Goal: Transaction & Acquisition: Obtain resource

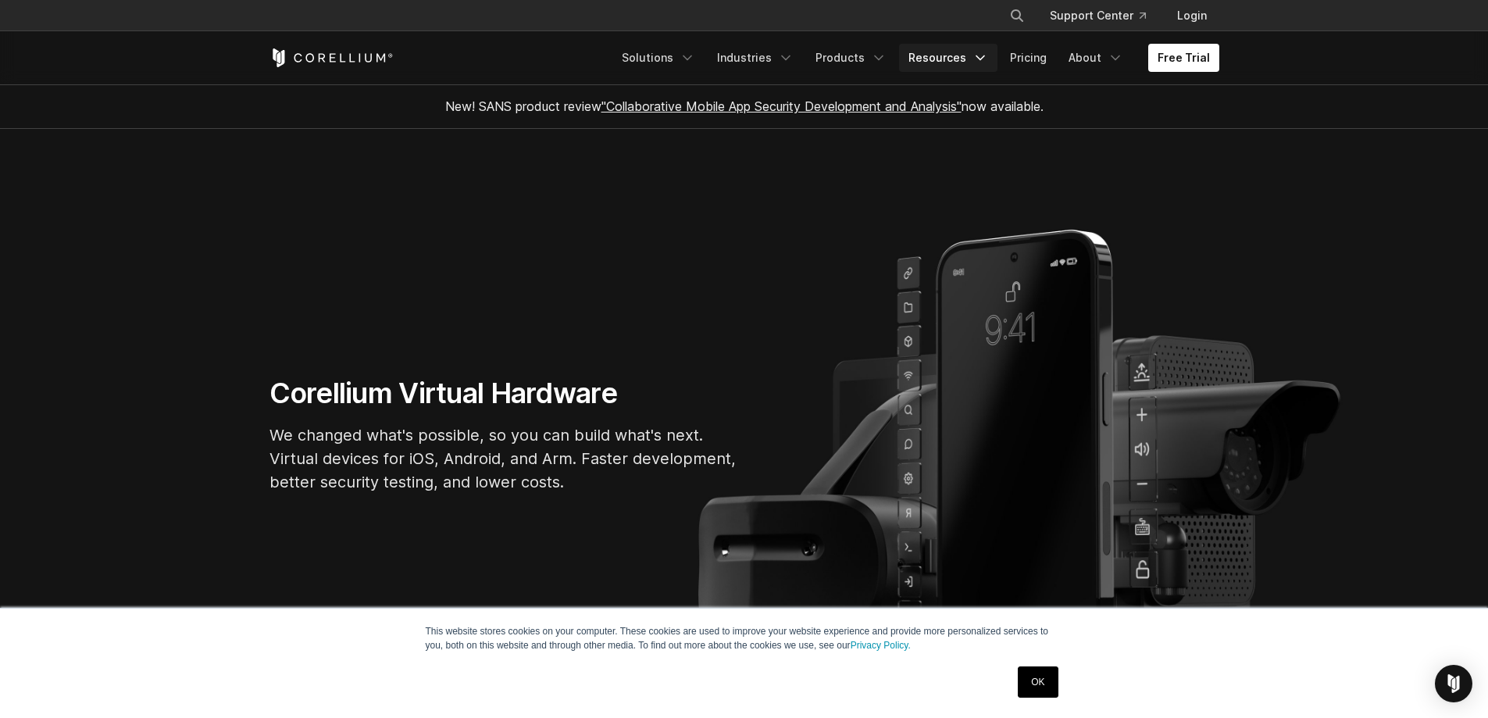
drag, startPoint x: 0, startPoint y: 0, endPoint x: 979, endPoint y: 59, distance: 981.0
click at [979, 59] on icon "Navigation Menu" at bounding box center [980, 58] width 16 height 16
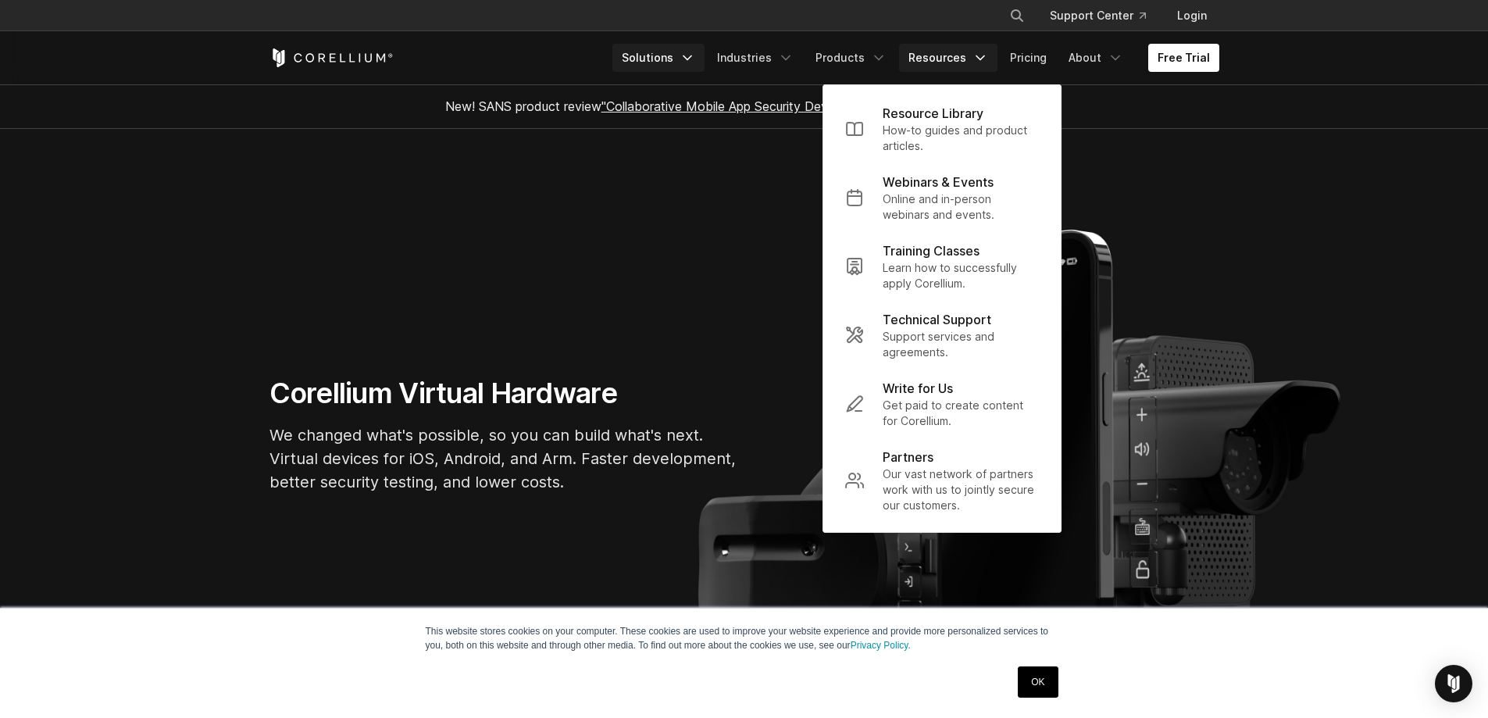
click at [695, 59] on icon "Navigation Menu" at bounding box center [687, 58] width 16 height 16
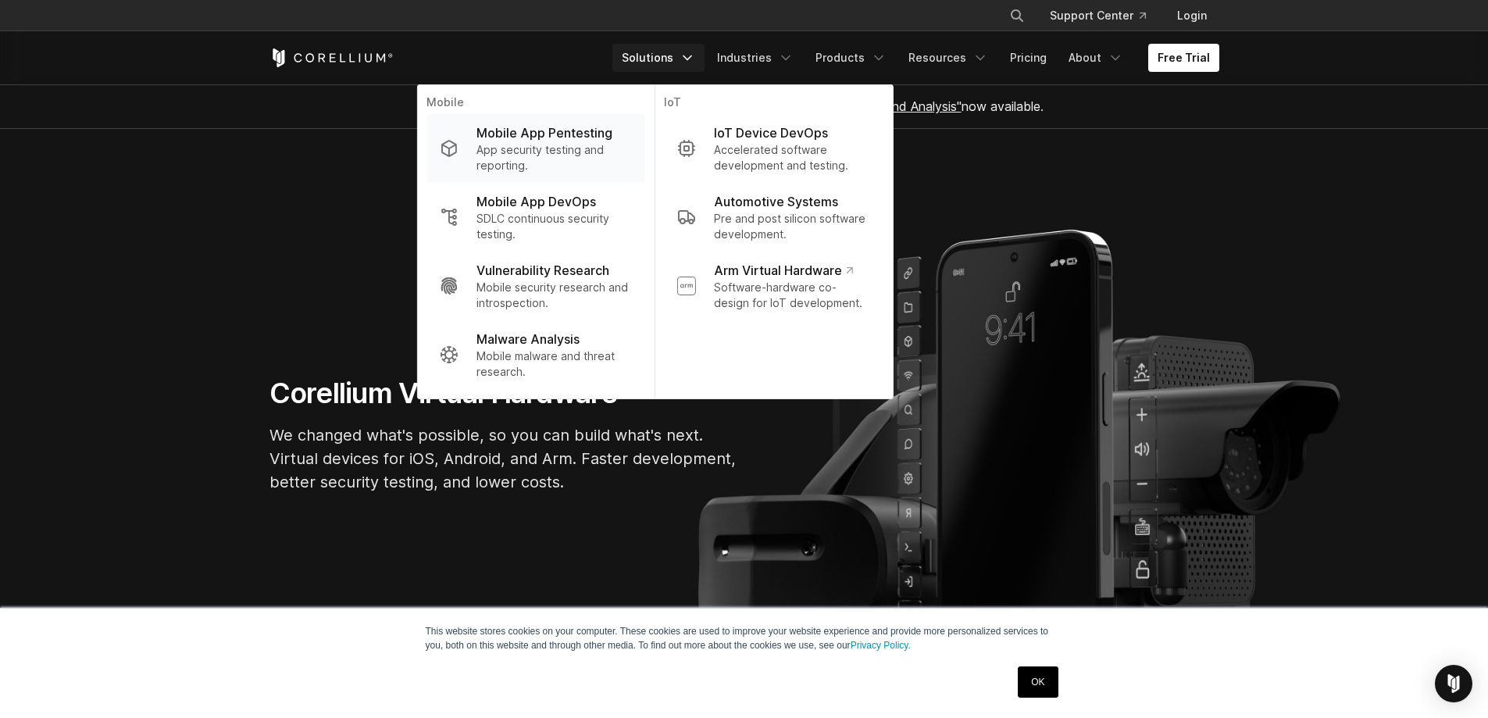
click at [584, 155] on p "App security testing and reporting." at bounding box center [553, 157] width 155 height 31
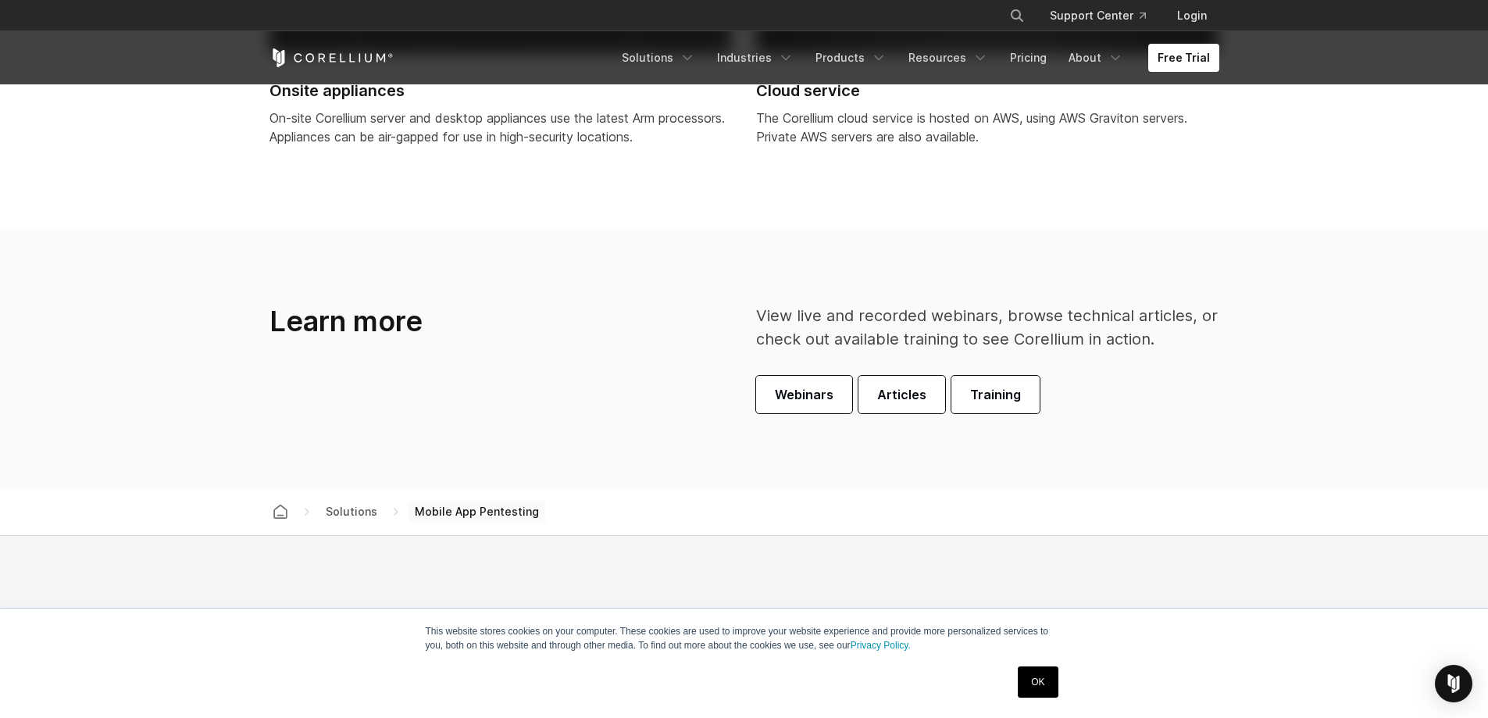
scroll to position [4685, 0]
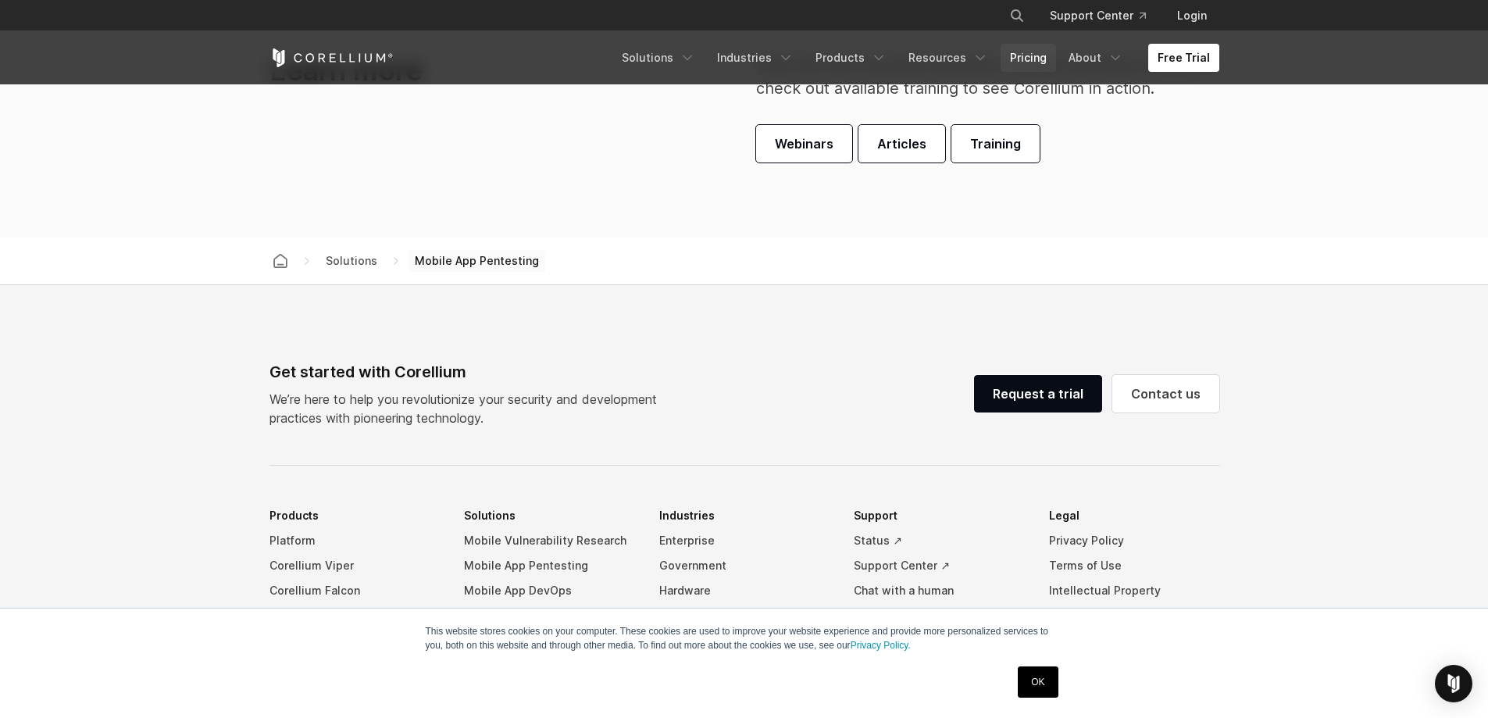
click at [1039, 59] on link "Pricing" at bounding box center [1027, 58] width 55 height 28
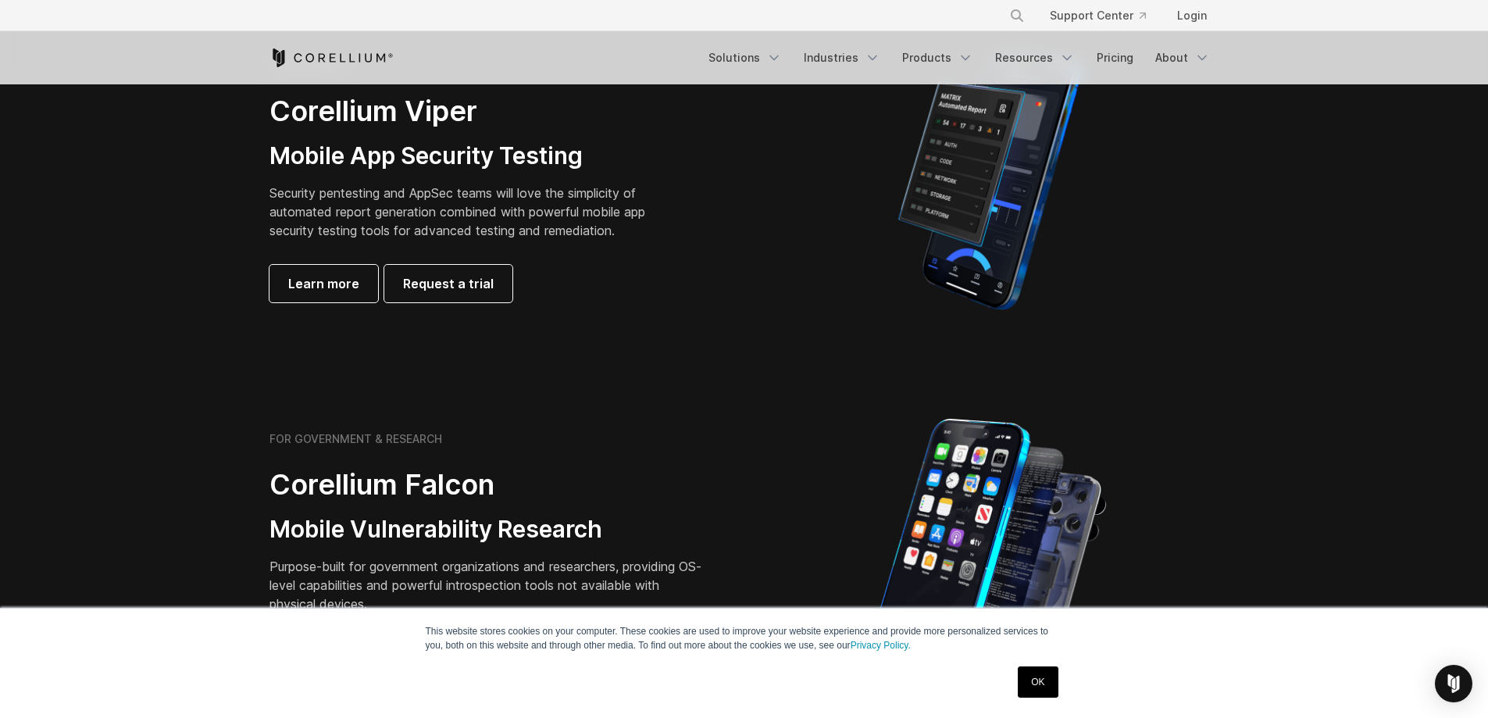
scroll to position [234, 0]
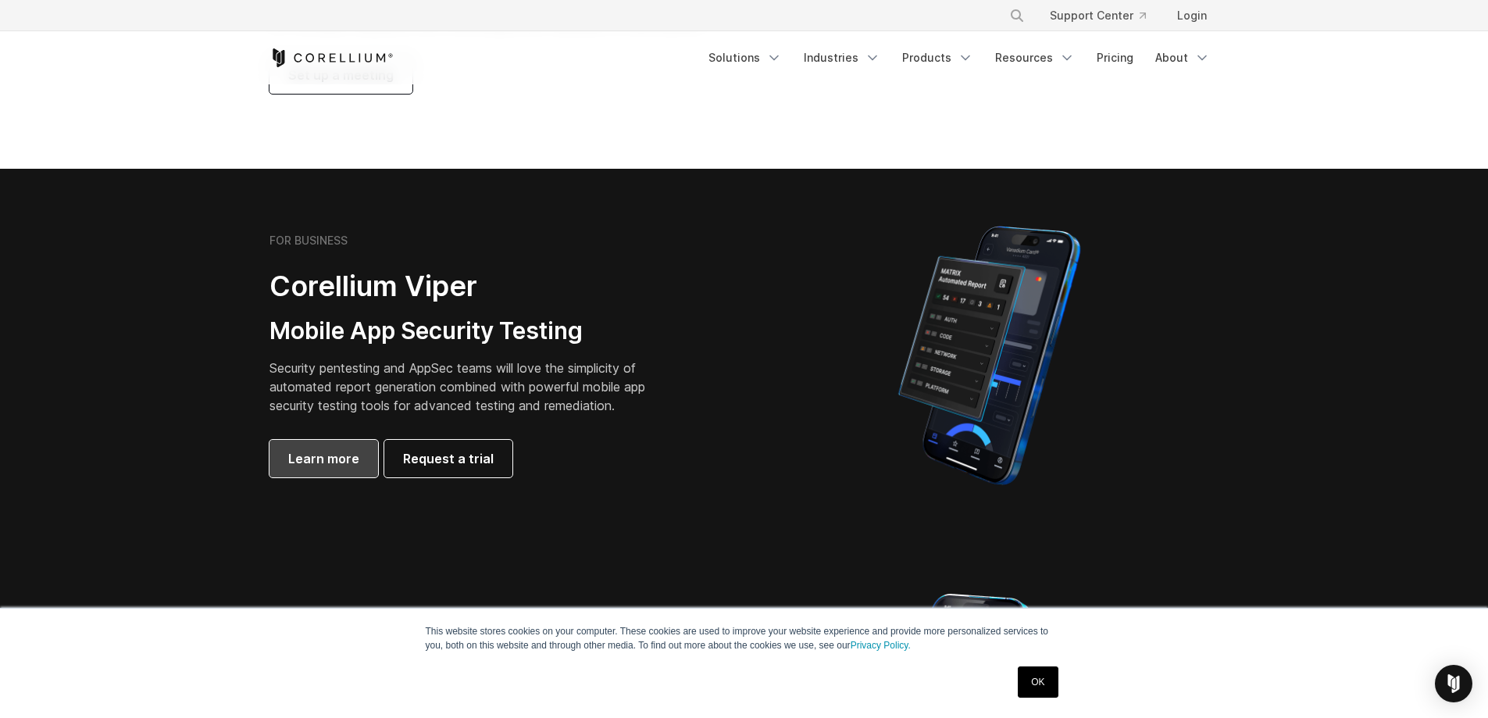
click at [323, 468] on link "Learn more" at bounding box center [323, 458] width 109 height 37
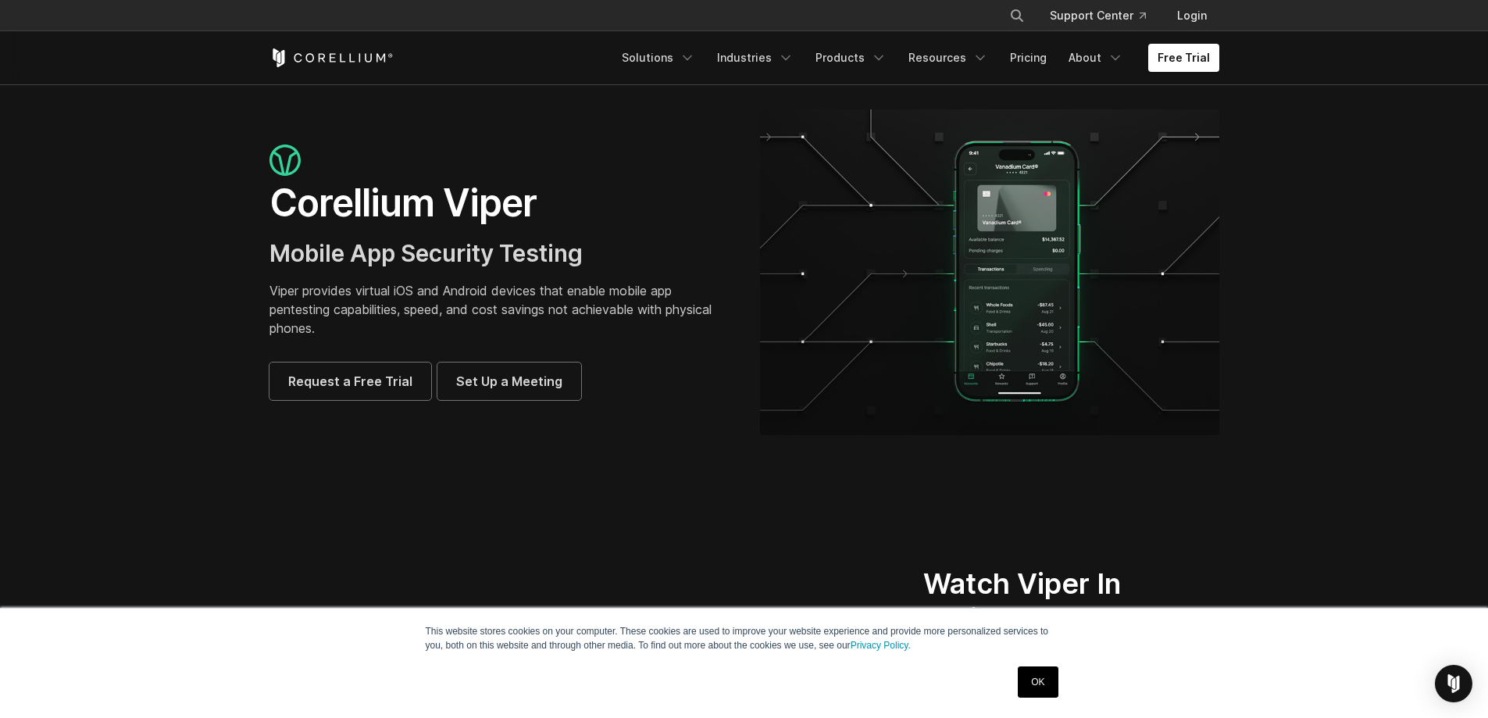
click at [1047, 677] on link "OK" at bounding box center [1037, 681] width 40 height 31
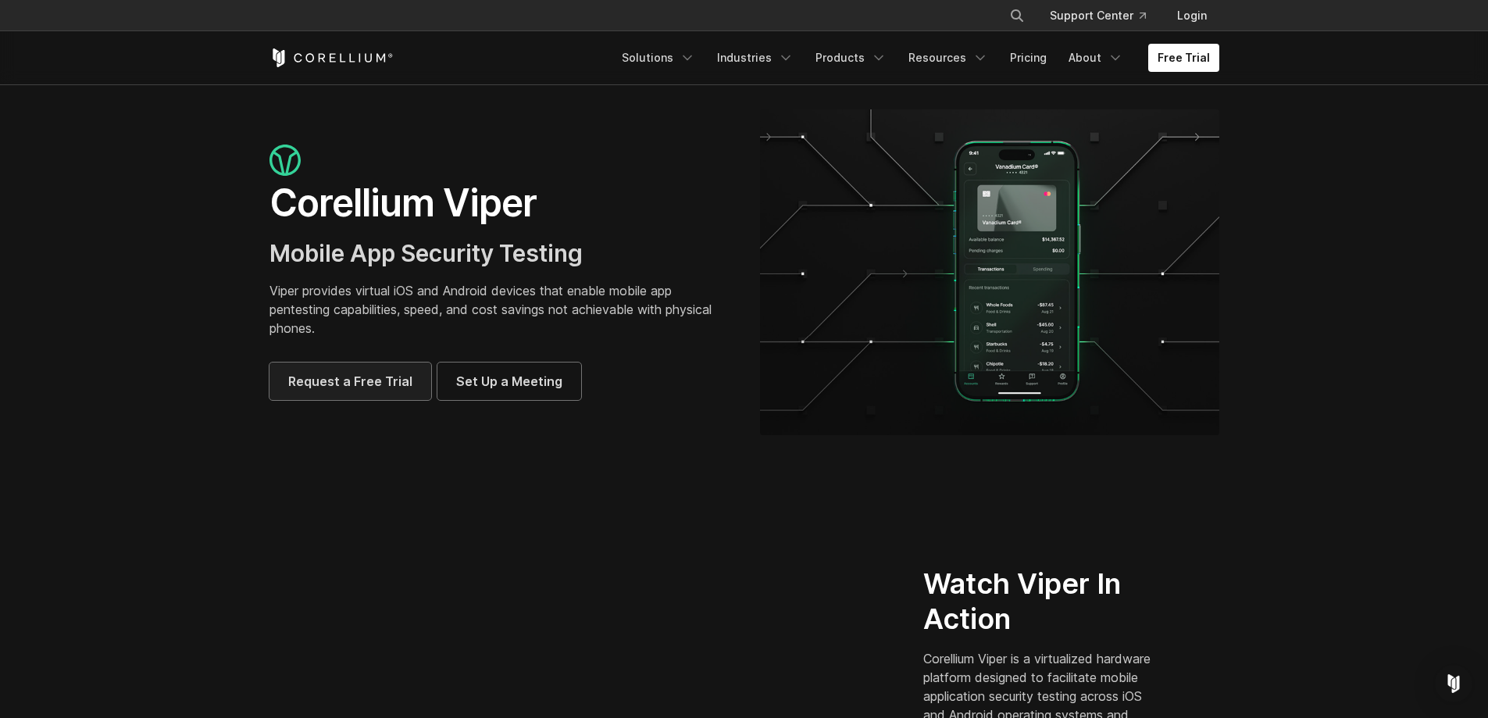
click at [372, 383] on span "Request a Free Trial" at bounding box center [350, 381] width 124 height 19
click at [1114, 56] on polyline "Navigation Menu" at bounding box center [1115, 58] width 8 height 4
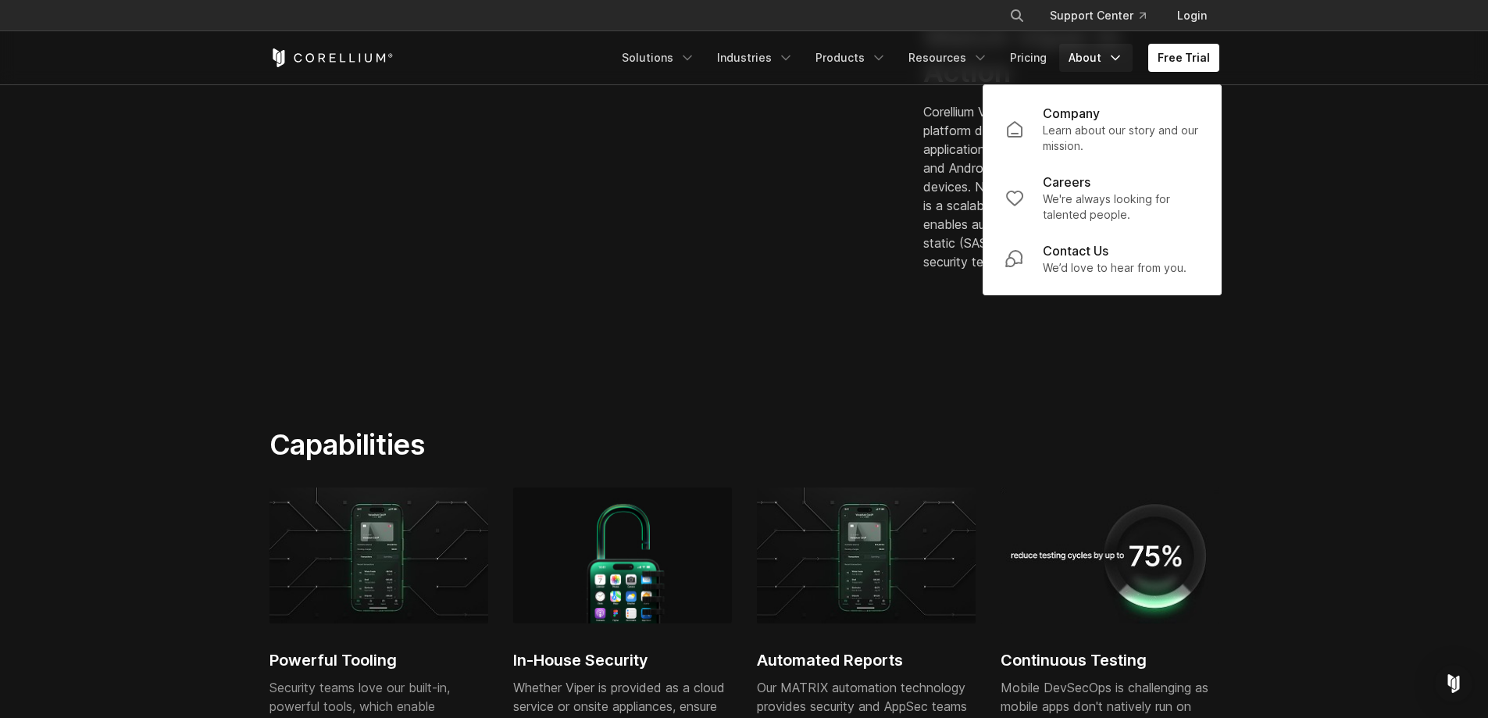
click at [896, 376] on section "Watch Viper In Action Corellium Viper is a virtualized hardware platform design…" at bounding box center [744, 151] width 1488 height 451
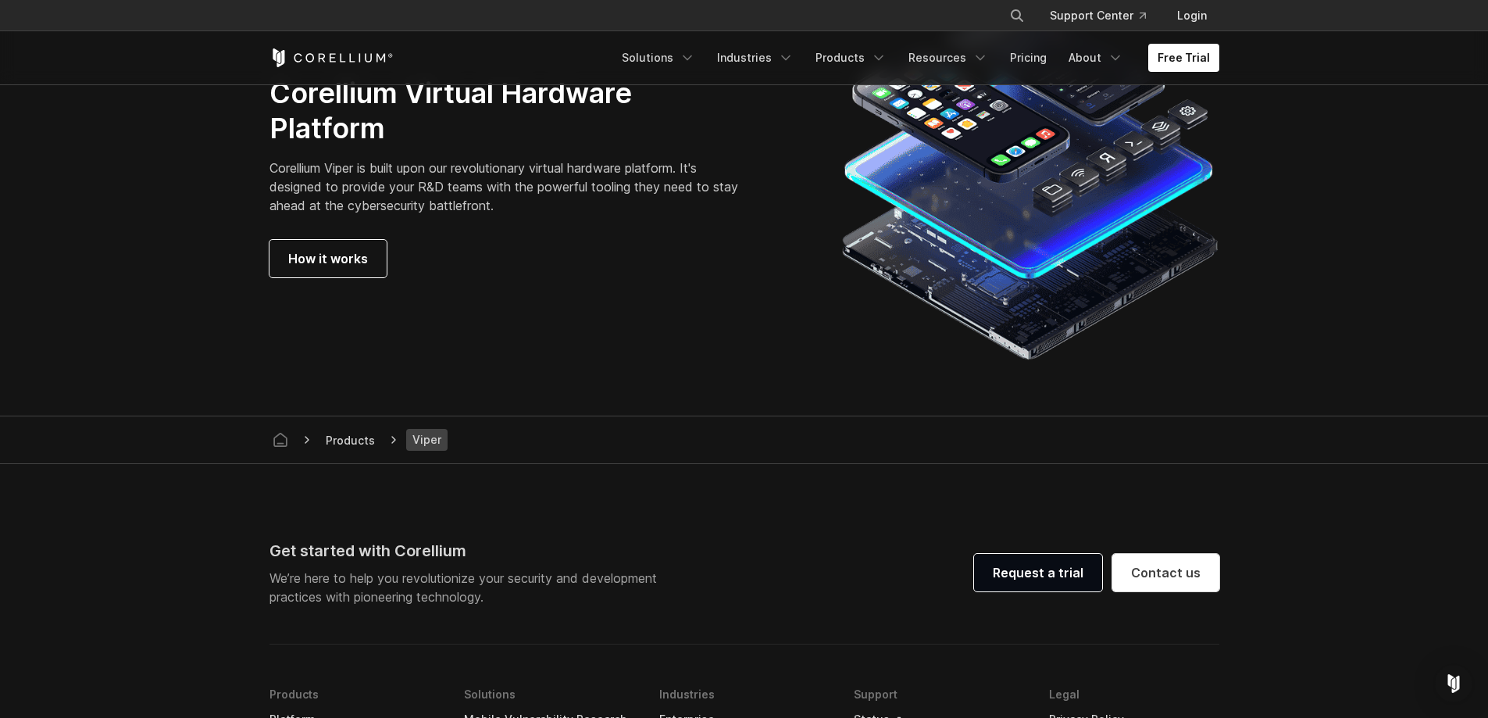
scroll to position [4451, 0]
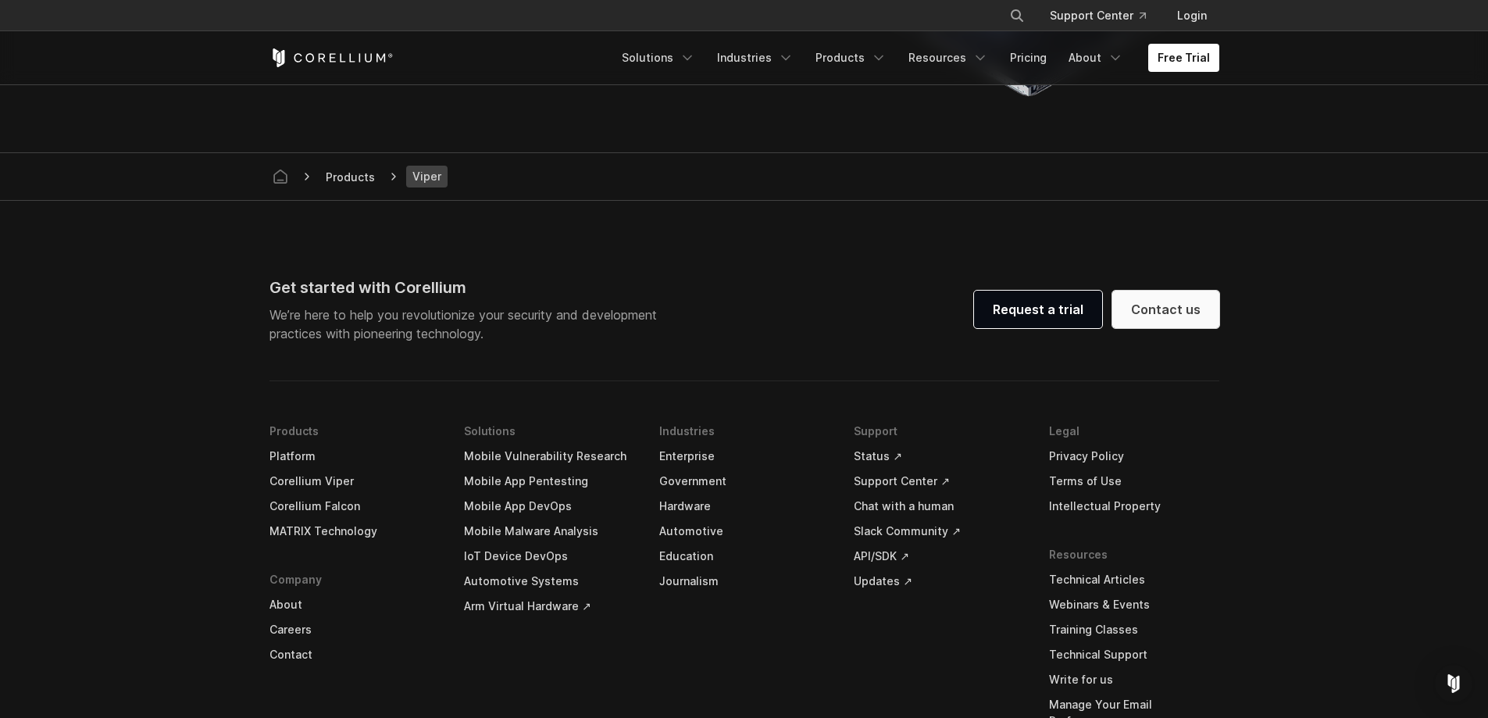
click at [1160, 301] on link "Contact us" at bounding box center [1165, 308] width 107 height 37
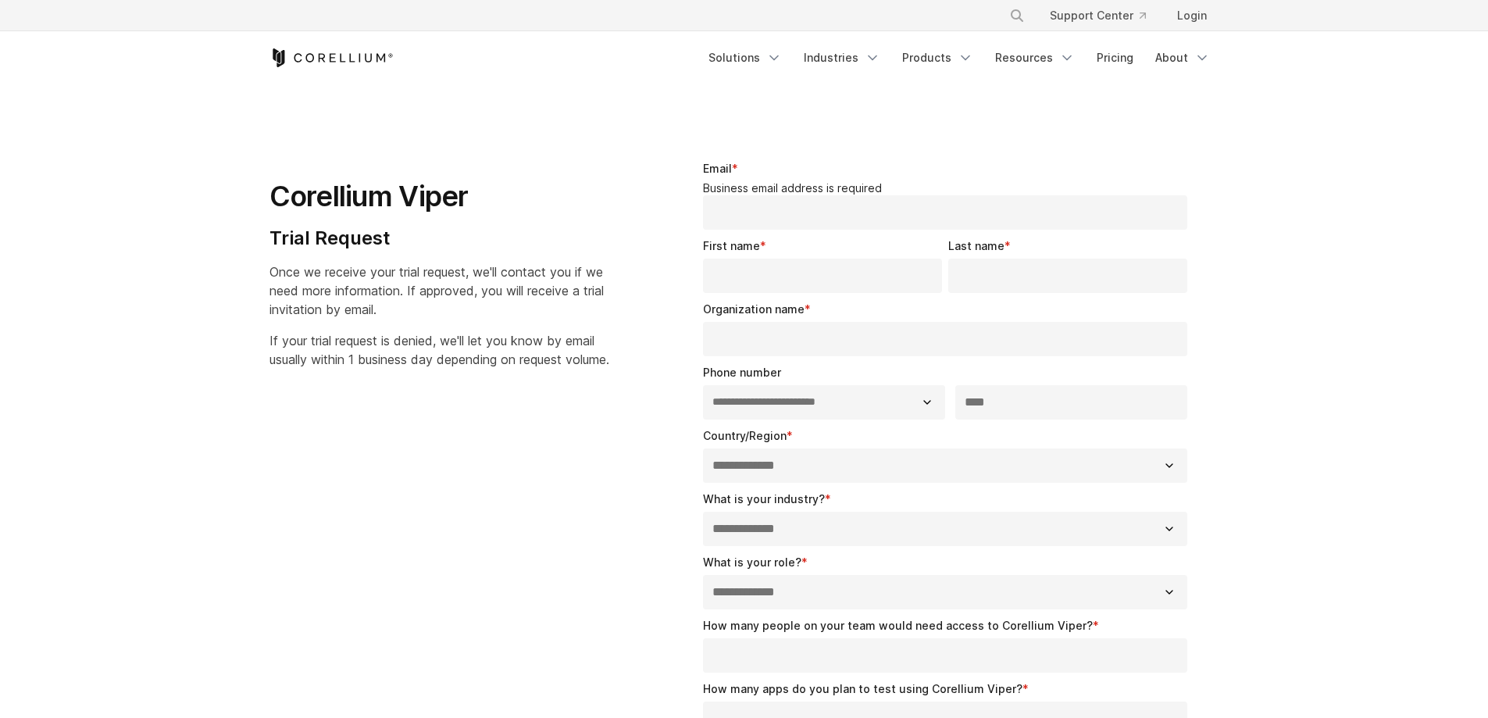
select select "**"
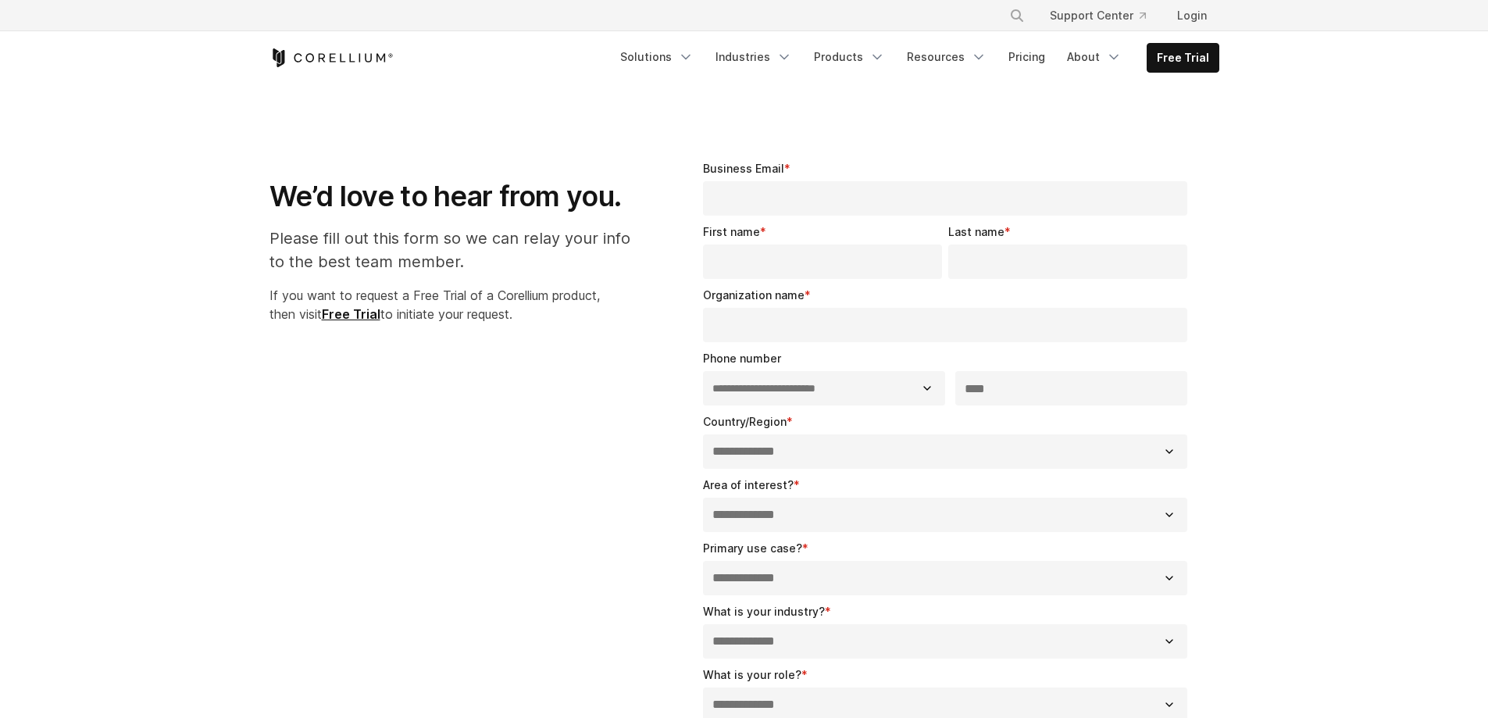
select select "**"
click at [691, 57] on icon "Navigation Menu" at bounding box center [686, 57] width 16 height 16
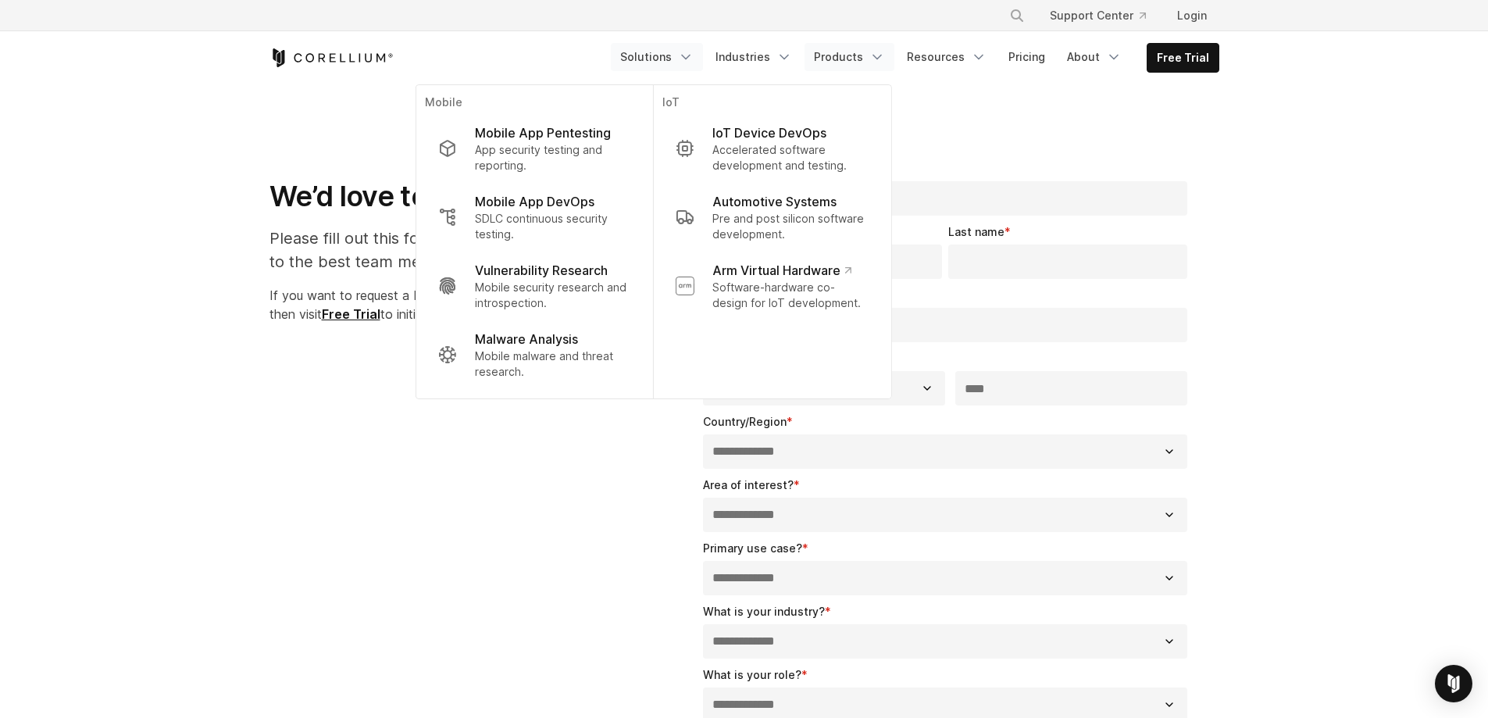
click at [877, 52] on icon "Navigation Menu" at bounding box center [877, 57] width 16 height 16
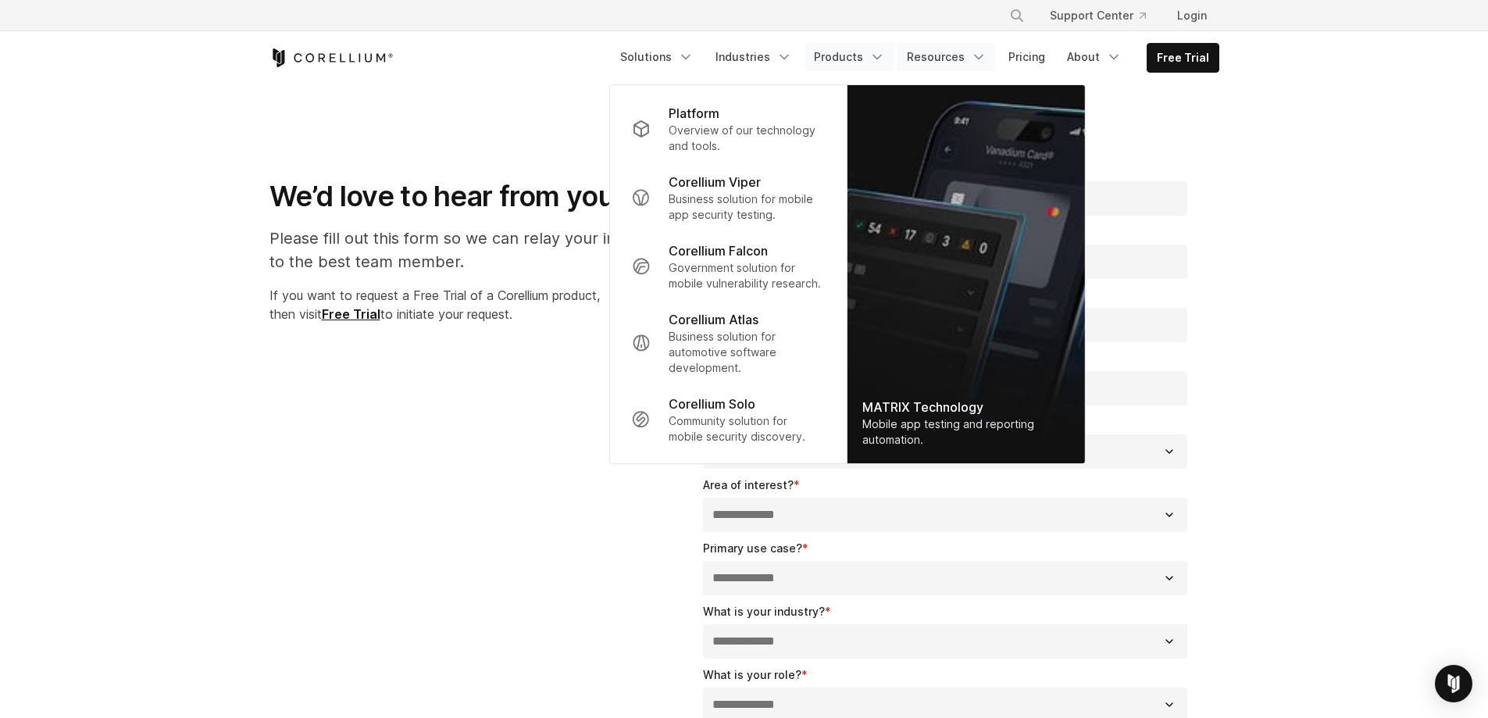
click at [983, 52] on icon "Navigation Menu" at bounding box center [979, 57] width 16 height 16
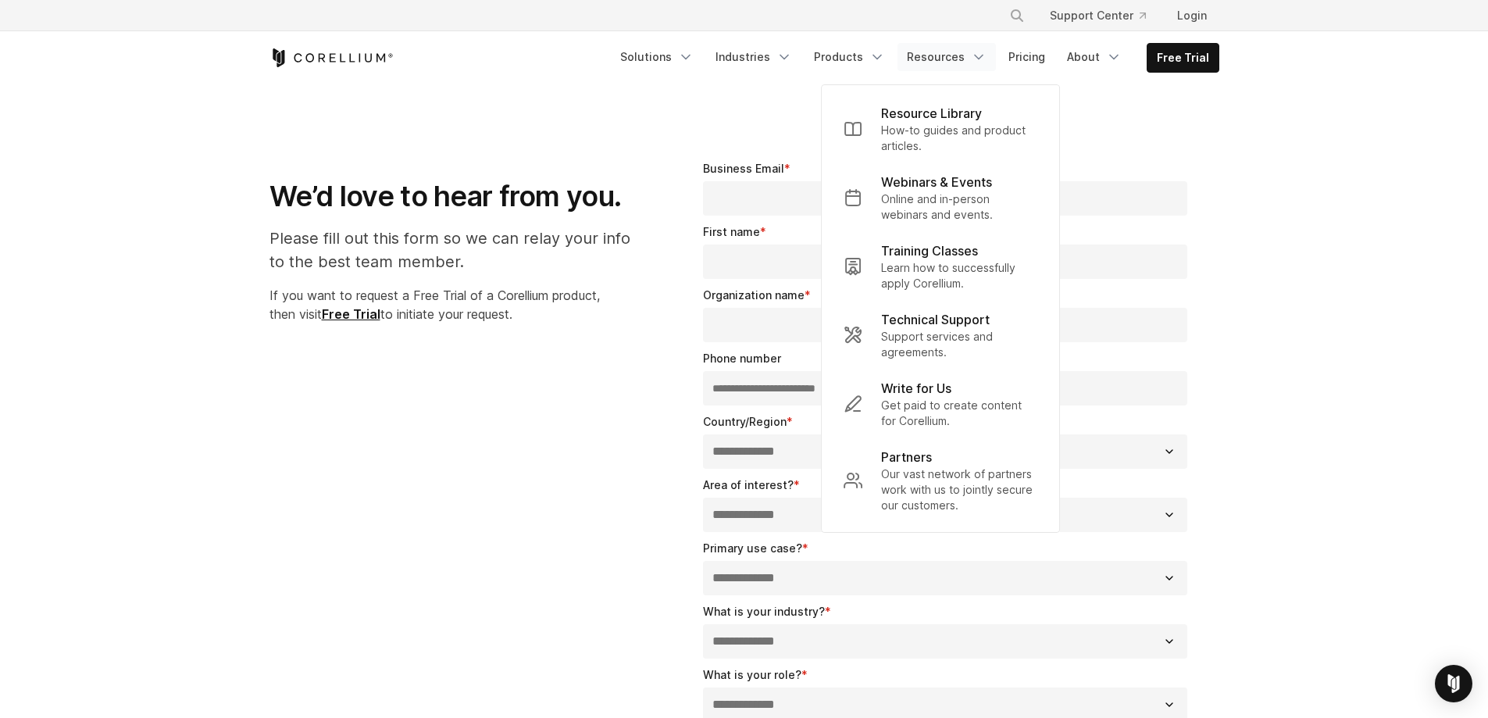
click at [345, 57] on icon "Corellium Home" at bounding box center [331, 57] width 124 height 19
